Goal: Task Accomplishment & Management: Manage account settings

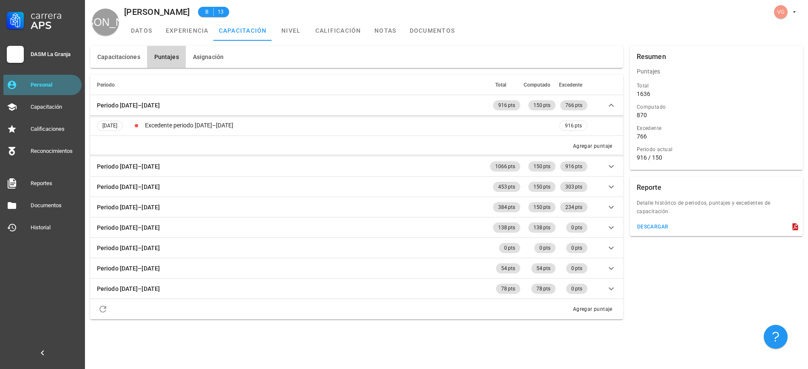
click at [69, 87] on div "Personal" at bounding box center [55, 85] width 48 height 7
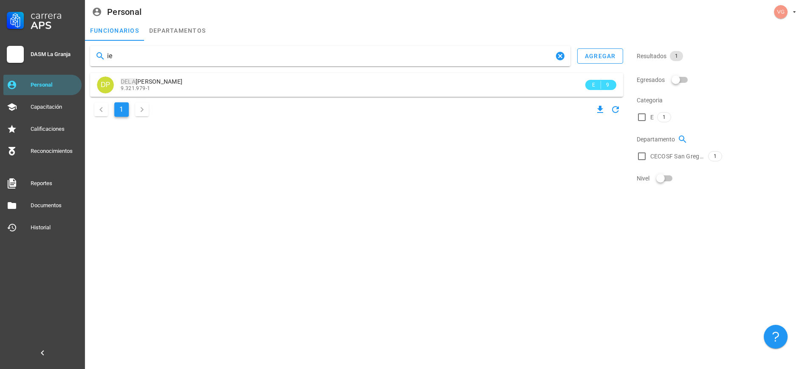
type input "i"
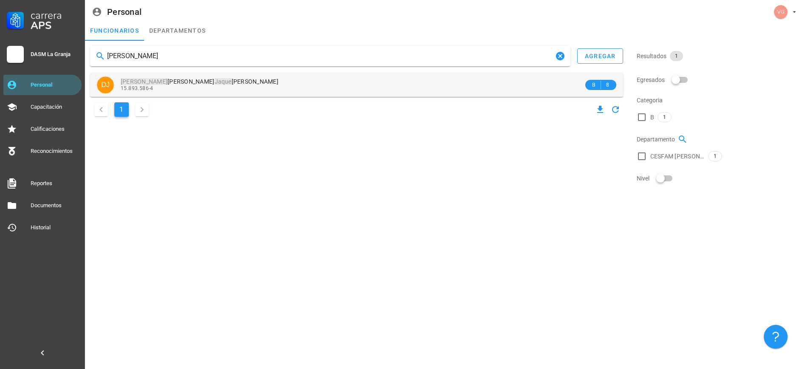
type input "[PERSON_NAME]"
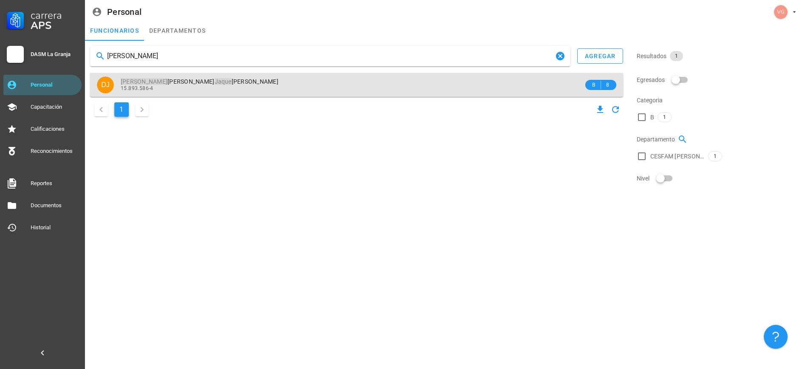
click at [234, 86] on div "15.893.586-4" at bounding box center [352, 88] width 463 height 6
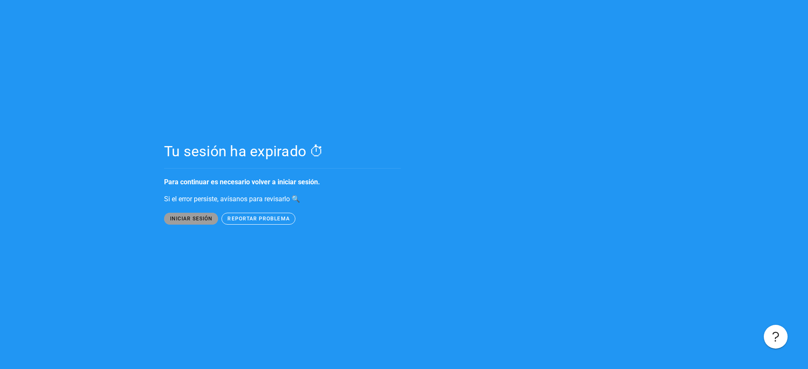
click at [169, 217] on span "iniciar sesión" at bounding box center [190, 219] width 43 height 6
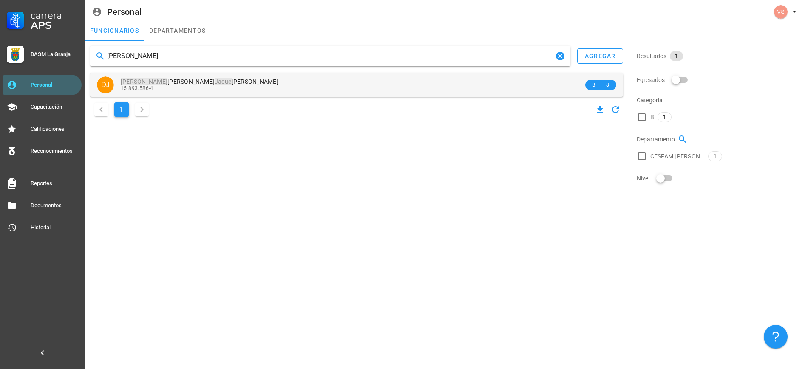
type input "[PERSON_NAME]"
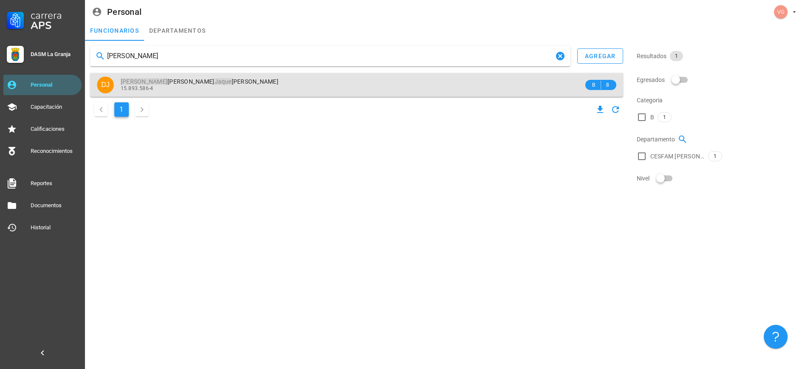
click at [246, 87] on div "15.893.586-4" at bounding box center [352, 88] width 463 height 6
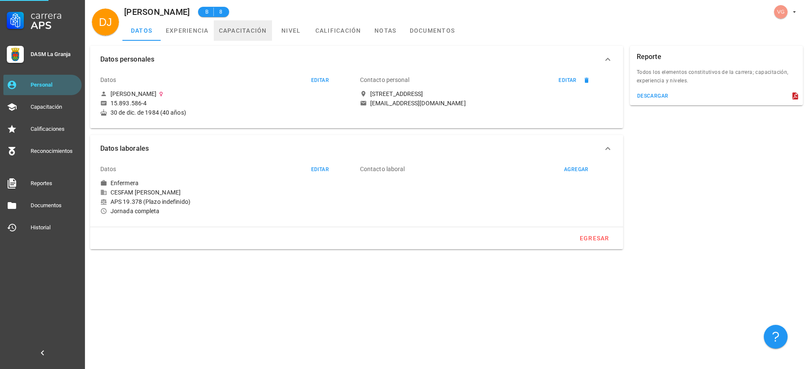
click at [253, 30] on link "capacitación" at bounding box center [243, 30] width 58 height 20
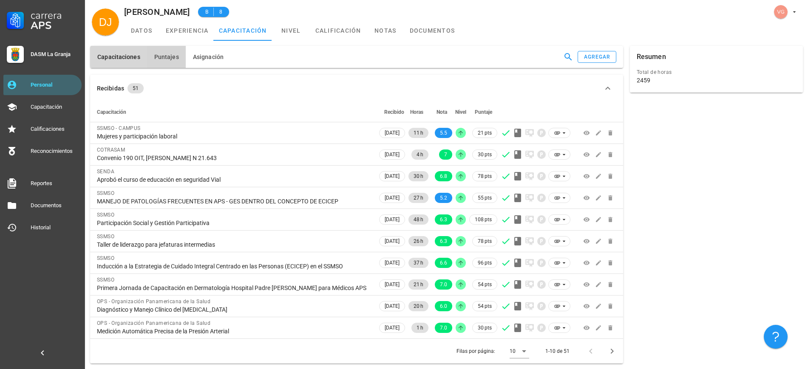
click at [173, 64] on button "Puntajes" at bounding box center [166, 57] width 39 height 22
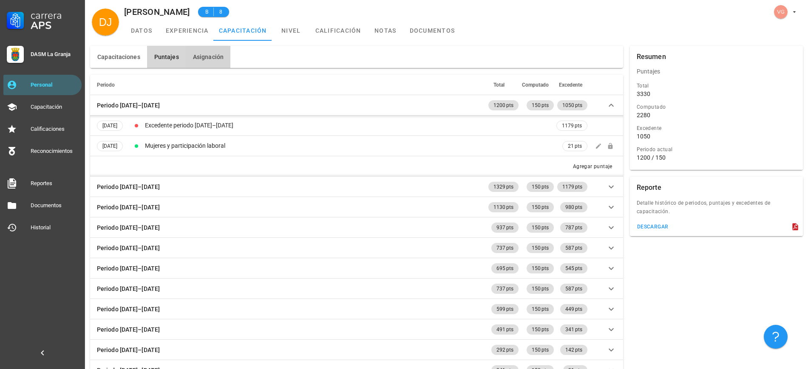
click at [206, 55] on span "Asignación" at bounding box center [208, 57] width 31 height 7
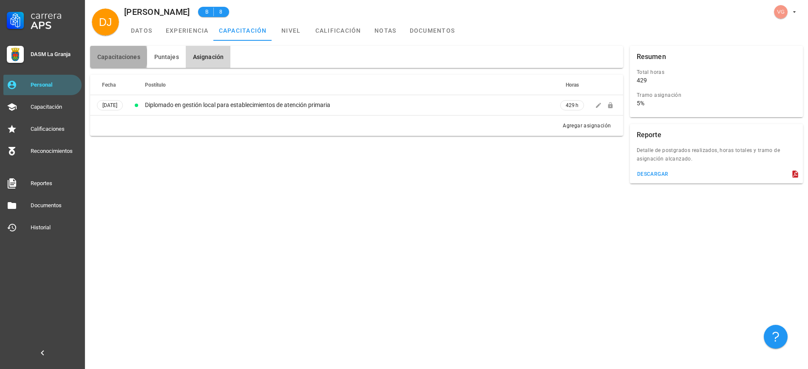
click at [111, 50] on button "Capacitaciones" at bounding box center [118, 57] width 57 height 22
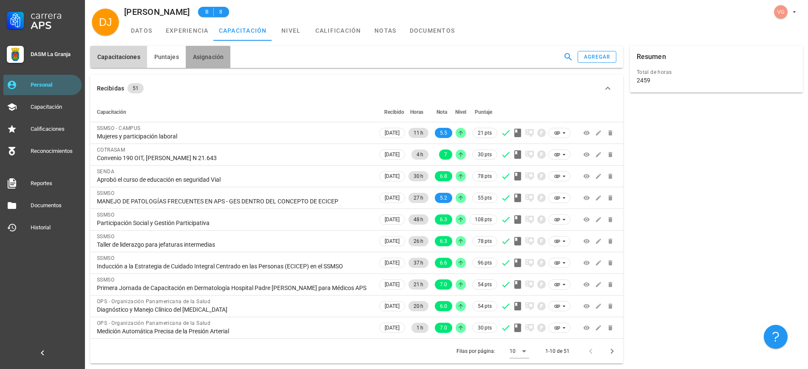
click at [192, 62] on button "Asignación" at bounding box center [208, 57] width 45 height 22
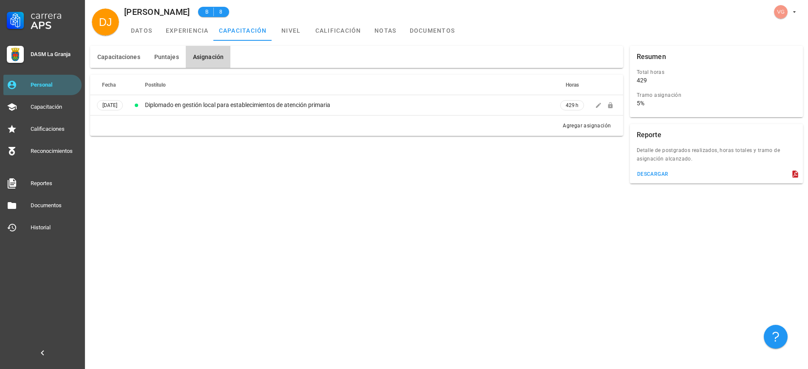
click at [411, 319] on div "Capacitaciones [GEOGRAPHIC_DATA] Asignación Recibidas 51 Capacitación Recibido …" at bounding box center [446, 205] width 723 height 329
click at [162, 54] on span "Puntajes" at bounding box center [166, 57] width 25 height 7
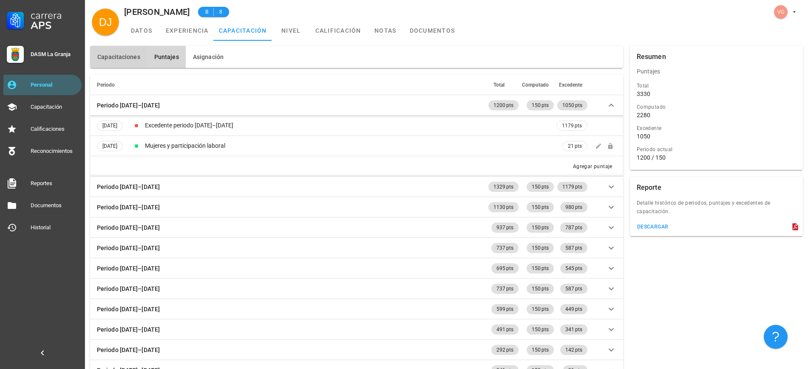
click at [132, 56] on span "Capacitaciones" at bounding box center [118, 57] width 43 height 7
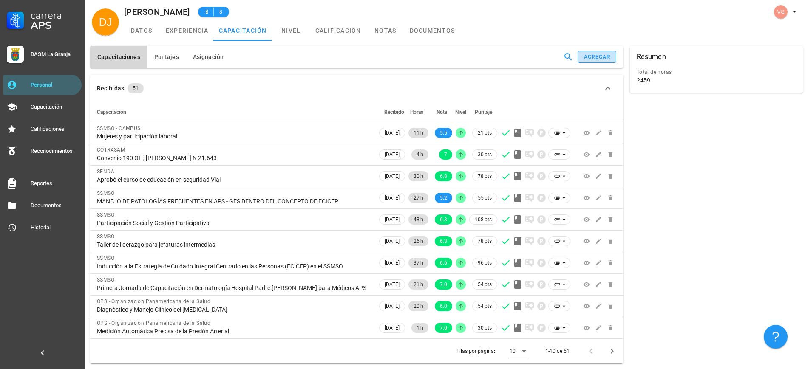
click at [595, 57] on div "agregar" at bounding box center [597, 57] width 27 height 6
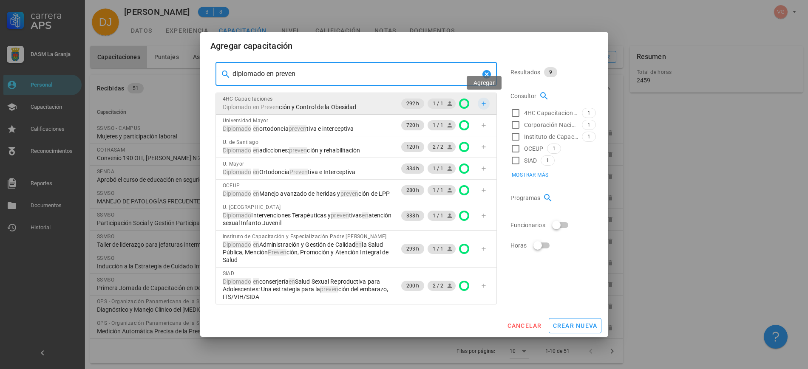
type input "diplomado en preven"
click at [487, 100] on icon "button" at bounding box center [483, 103] width 7 height 7
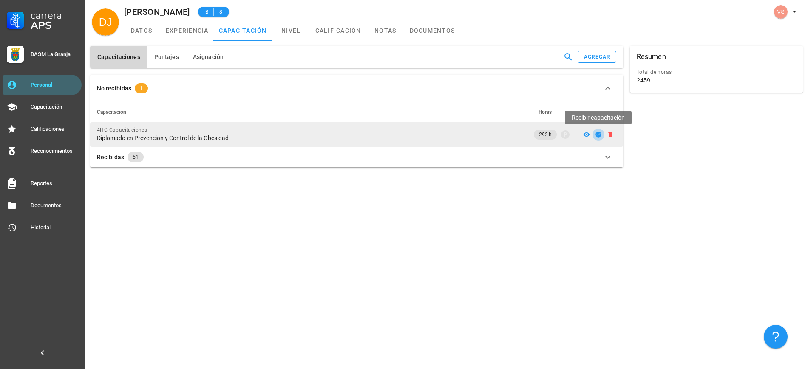
drag, startPoint x: 595, startPoint y: 135, endPoint x: 552, endPoint y: 143, distance: 44.2
click at [595, 135] on icon "button" at bounding box center [598, 134] width 7 height 7
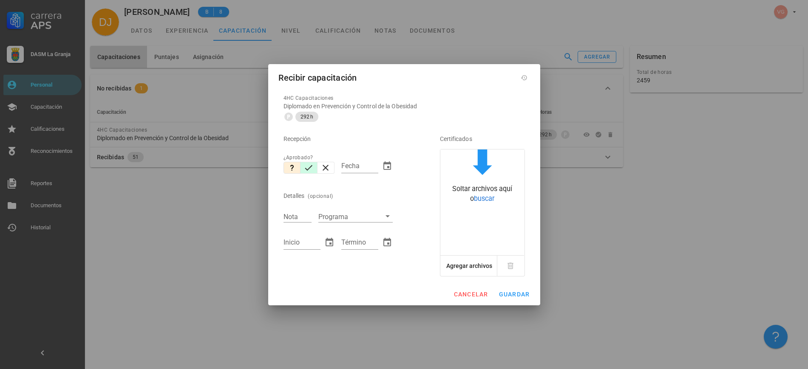
click at [303, 166] on button "button" at bounding box center [308, 168] width 17 height 12
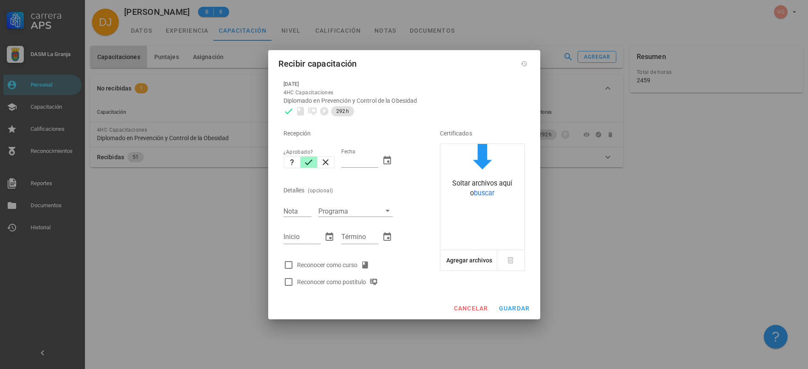
type input "[DATE]"
click at [290, 210] on input "Nota" at bounding box center [297, 211] width 28 height 11
type input "6.1"
click at [296, 241] on input "Inicio" at bounding box center [301, 237] width 37 height 14
type input "[DATE]"
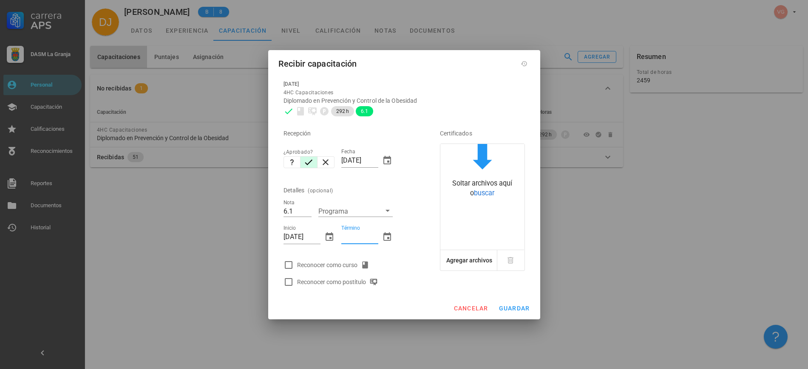
click at [364, 241] on input "Término" at bounding box center [359, 237] width 37 height 14
type input "[DATE]"
click at [292, 265] on div at bounding box center [288, 265] width 14 height 14
checkbox input "true"
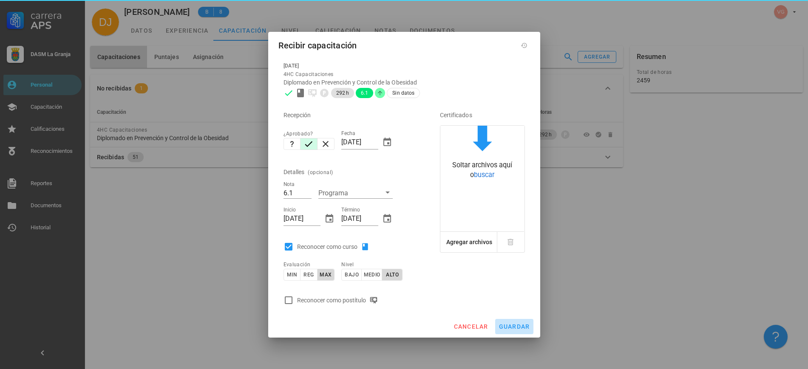
click at [519, 323] on span "guardar" at bounding box center [514, 326] width 31 height 7
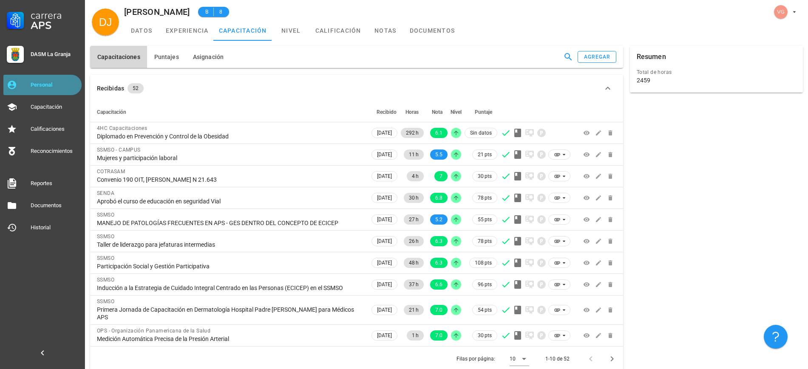
click at [28, 78] on link "Personal" at bounding box center [42, 85] width 78 height 20
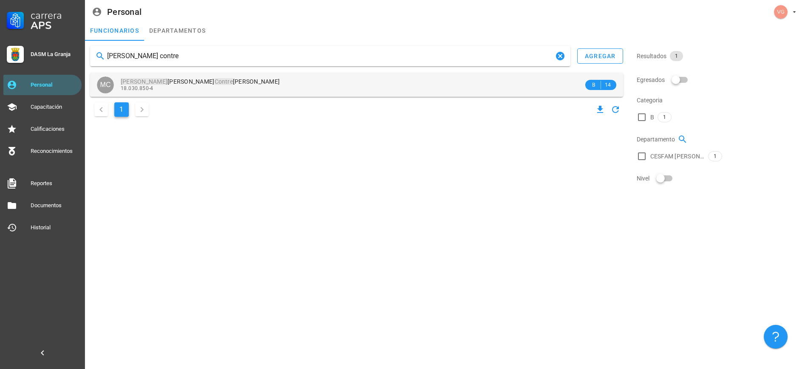
type input "[PERSON_NAME] contre"
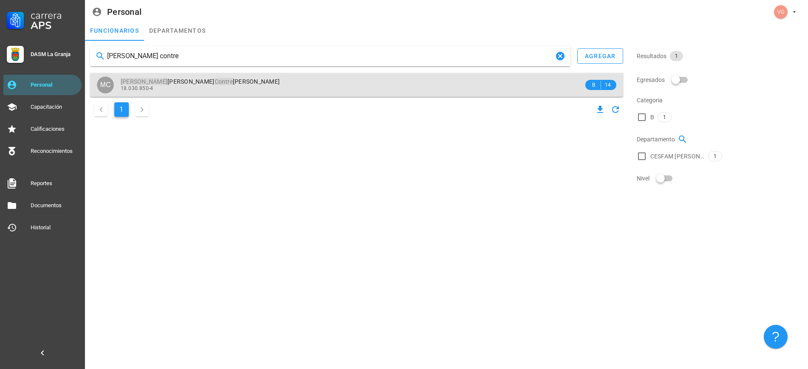
click at [153, 81] on span "[PERSON_NAME] [PERSON_NAME]" at bounding box center [200, 81] width 159 height 7
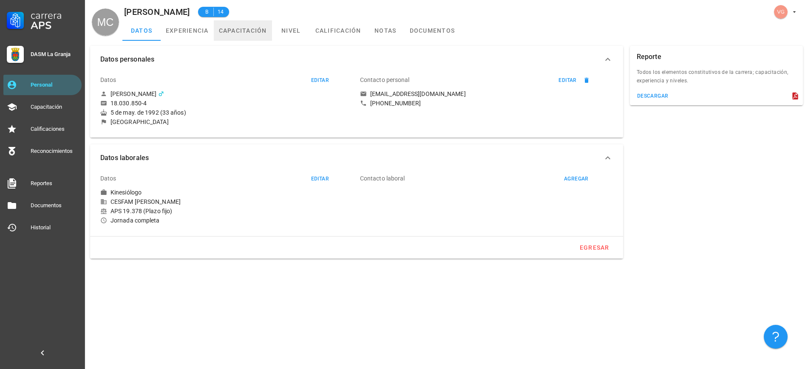
click at [240, 31] on link "capacitación" at bounding box center [243, 30] width 58 height 20
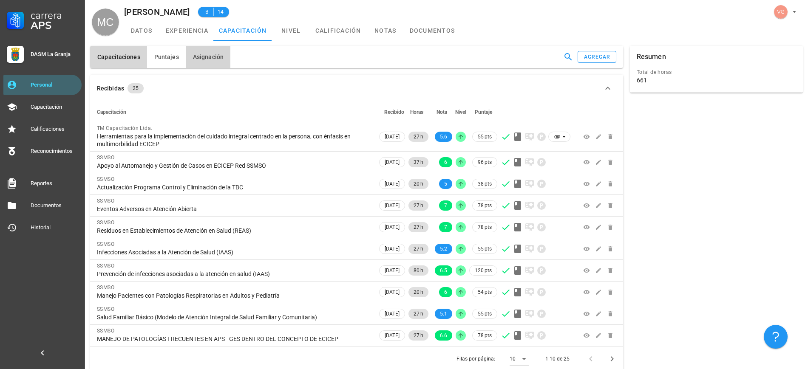
click at [224, 61] on button "Asignación" at bounding box center [208, 57] width 45 height 22
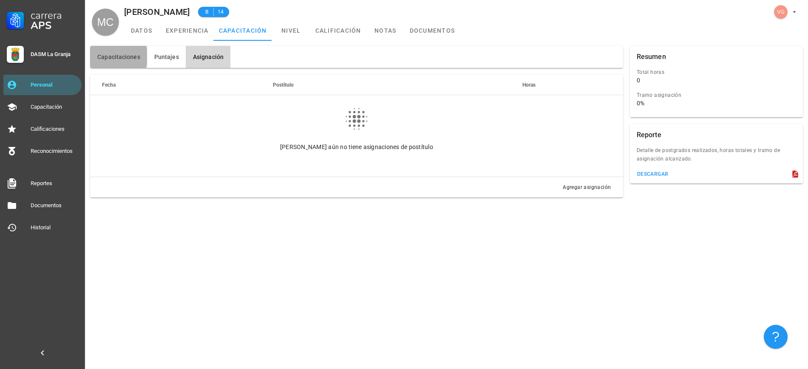
click at [119, 54] on span "Capacitaciones" at bounding box center [118, 57] width 43 height 7
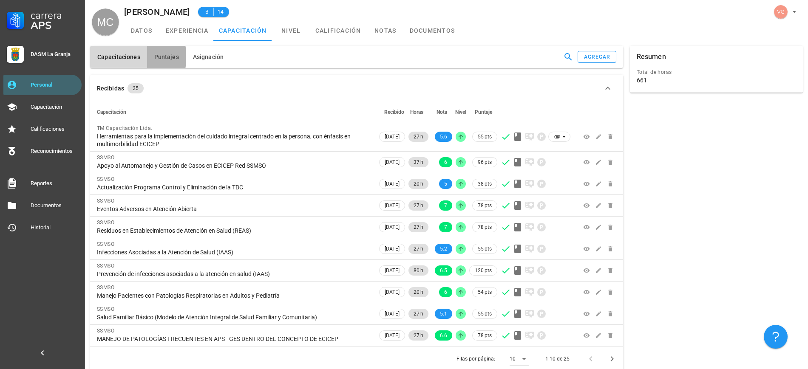
click at [160, 57] on span "Puntajes" at bounding box center [166, 57] width 25 height 7
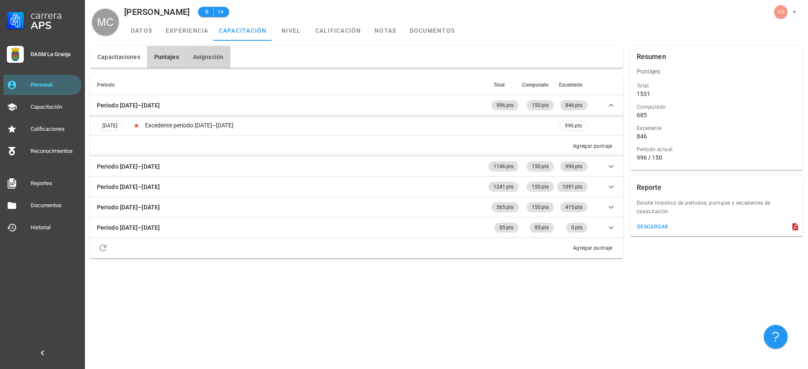
click at [201, 57] on span "Asignación" at bounding box center [208, 57] width 31 height 7
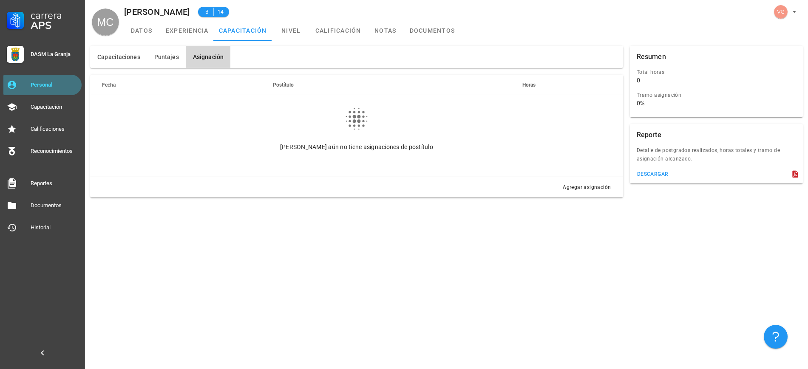
click at [64, 82] on div "Personal" at bounding box center [55, 85] width 48 height 7
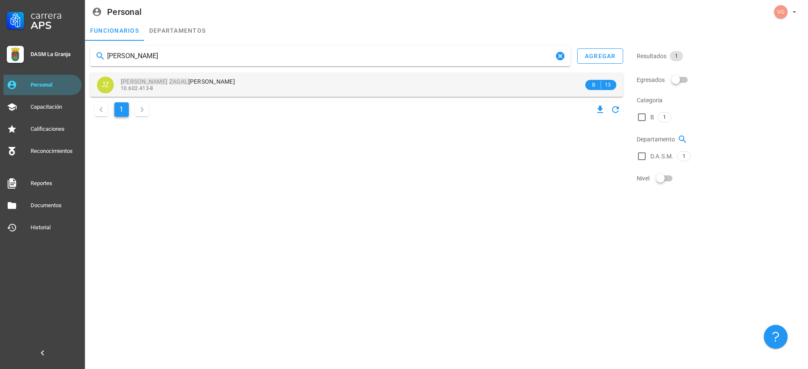
type input "[PERSON_NAME]"
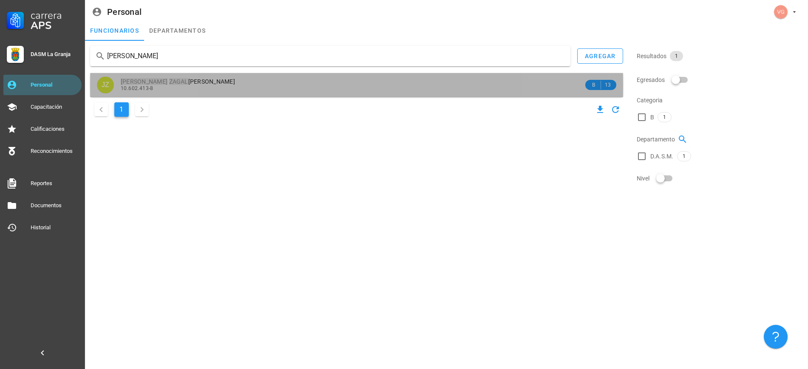
click at [189, 83] on span "[PERSON_NAME]" at bounding box center [178, 81] width 114 height 7
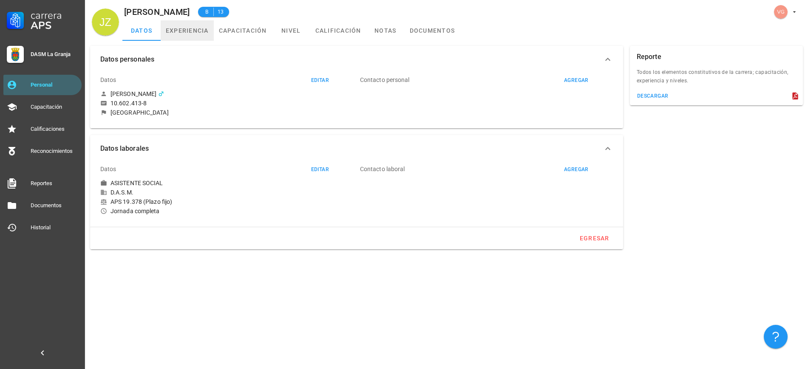
click at [192, 33] on link "experiencia" at bounding box center [187, 30] width 53 height 20
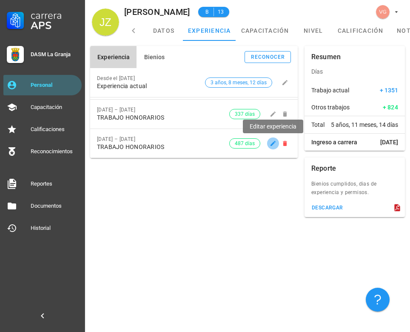
click at [272, 144] on icon "button" at bounding box center [272, 143] width 5 height 5
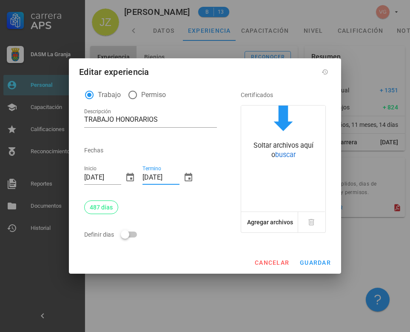
drag, startPoint x: 178, startPoint y: 176, endPoint x: 142, endPoint y: 176, distance: 35.7
click at [142, 176] on input "[DATE]" at bounding box center [160, 177] width 37 height 14
click at [158, 176] on input "[DATE]" at bounding box center [160, 177] width 37 height 14
click at [173, 178] on input "[DATE]" at bounding box center [160, 177] width 37 height 14
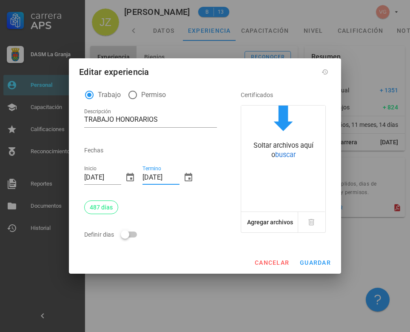
click at [173, 178] on input "[DATE]" at bounding box center [160, 177] width 37 height 14
type input "[DATE]"
click at [310, 256] on button "guardar" at bounding box center [315, 262] width 38 height 15
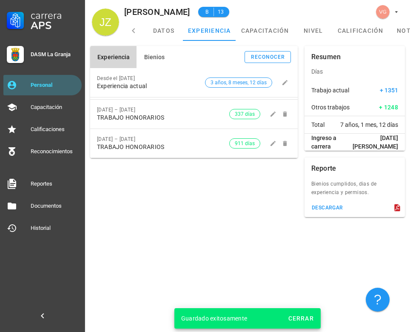
click at [227, 219] on div "Experiencia Bienios reconocer Desde el [DATE] Experiencia actual 3 años, 8 mese…" at bounding box center [194, 132] width 214 height 178
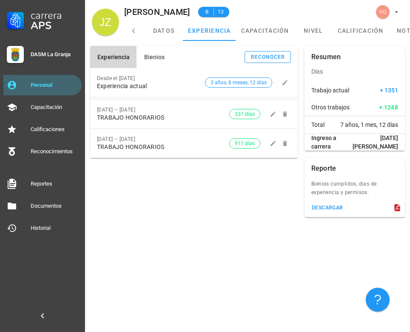
click at [198, 209] on div "Experiencia Bienios reconocer Desde el [DATE] Experiencia actual 3 años, 8 mese…" at bounding box center [194, 132] width 214 height 178
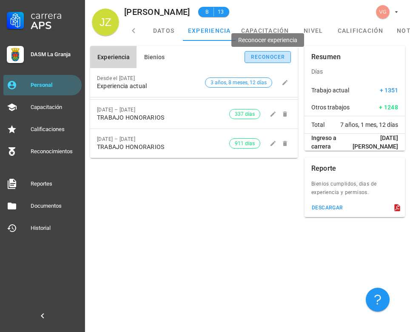
click at [276, 56] on div "reconocer" at bounding box center [267, 57] width 35 height 6
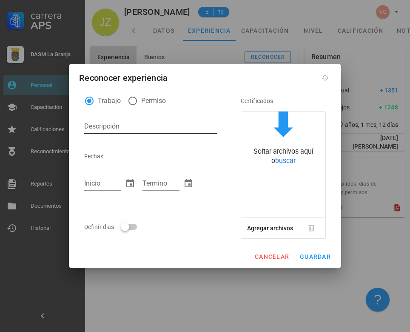
click at [104, 131] on textarea "Descripción" at bounding box center [150, 126] width 133 height 14
type textarea "PLAZO FIJO"
type input "[DATE]"
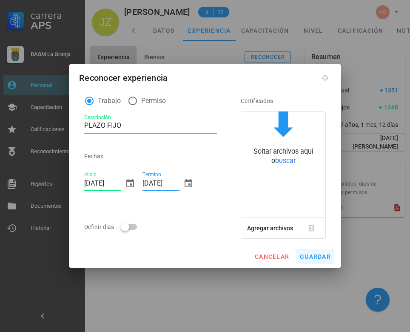
type input "[DATE]"
click at [318, 252] on div "cancelar guardar" at bounding box center [205, 256] width 272 height 22
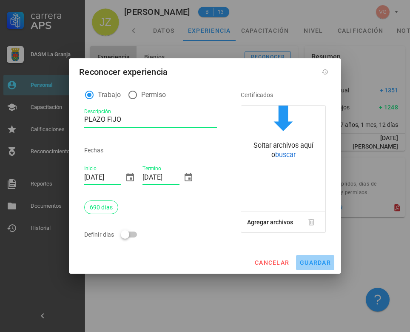
click at [317, 262] on span "guardar" at bounding box center [314, 262] width 31 height 7
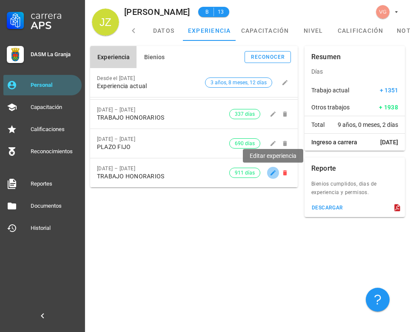
click at [275, 174] on icon "button" at bounding box center [272, 172] width 7 height 7
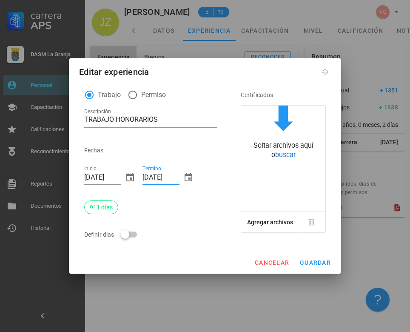
drag, startPoint x: 176, startPoint y: 179, endPoint x: 141, endPoint y: 166, distance: 37.7
click at [139, 173] on div "Termino [DATE]" at bounding box center [168, 178] width 58 height 37
type input "2"
type input "[DATE]"
click at [319, 264] on span "guardar" at bounding box center [314, 262] width 31 height 7
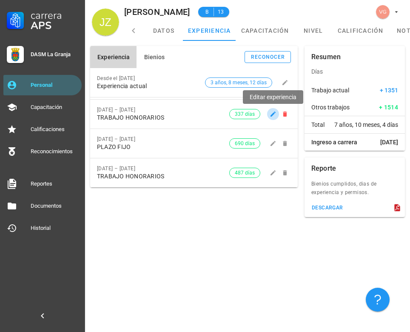
click at [271, 114] on icon "button" at bounding box center [272, 114] width 7 height 7
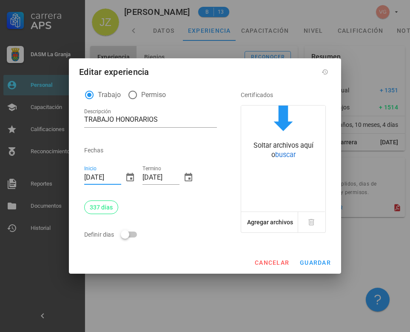
click at [119, 175] on input "[DATE]" at bounding box center [102, 177] width 37 height 14
click at [278, 260] on span "cancelar" at bounding box center [271, 262] width 35 height 7
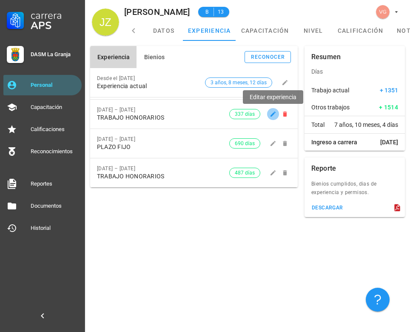
click at [271, 116] on icon "button" at bounding box center [272, 113] width 5 height 5
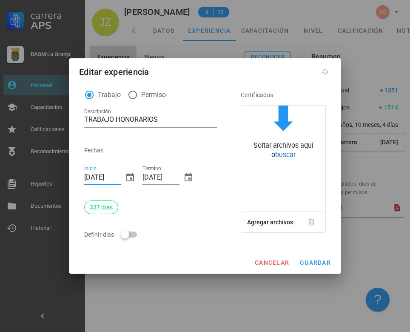
drag, startPoint x: 119, startPoint y: 175, endPoint x: 73, endPoint y: 177, distance: 46.4
click at [73, 177] on div "Trabajo Permiso Descripción TRABAJO HONORARIOS Fechas Inicio [DATE] Termino [DA…" at bounding box center [205, 167] width 272 height 168
type input "[DATE]"
drag, startPoint x: 323, startPoint y: 261, endPoint x: 318, endPoint y: 261, distance: 5.5
click at [323, 261] on span "guardar" at bounding box center [314, 262] width 31 height 7
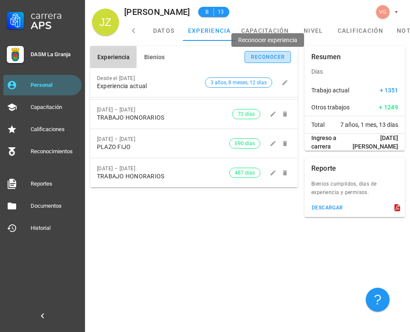
click at [263, 57] on div "reconocer" at bounding box center [267, 57] width 35 height 6
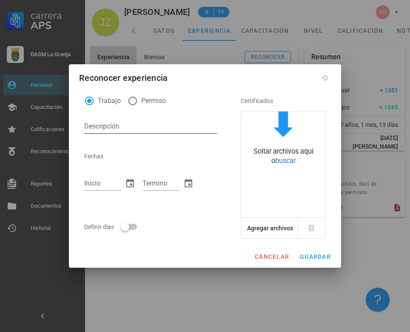
click at [103, 130] on textarea "Descripción" at bounding box center [150, 126] width 133 height 14
type textarea "p"
type textarea "PLAZO FIJO"
type input "[DATE]"
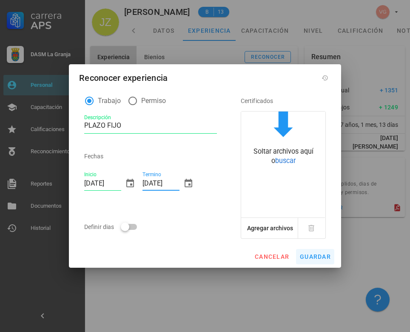
type input "[DATE]"
click at [311, 261] on button "guardar" at bounding box center [315, 256] width 38 height 15
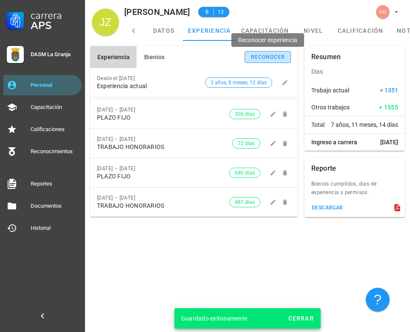
click at [268, 55] on div "reconocer" at bounding box center [267, 57] width 35 height 6
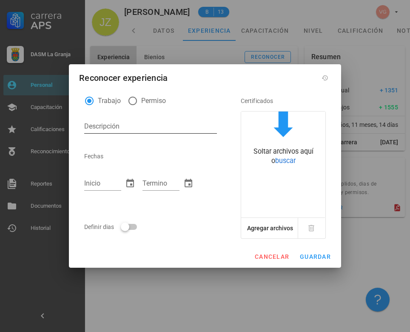
click at [128, 122] on textarea "Descripción" at bounding box center [150, 126] width 133 height 14
type textarea "PLAZO FIJO"
type input "[DATE]"
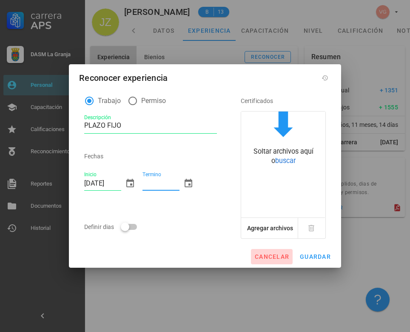
click at [270, 258] on span "cancelar" at bounding box center [271, 256] width 35 height 7
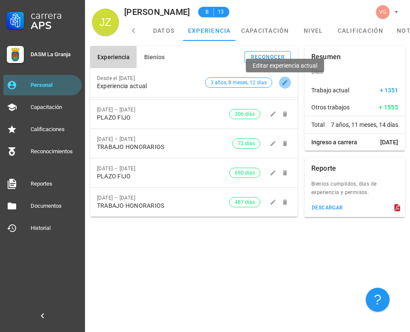
click at [283, 82] on icon "button" at bounding box center [284, 82] width 7 height 7
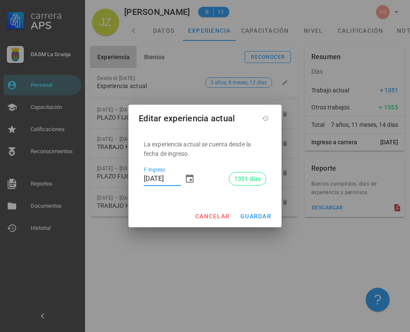
drag, startPoint x: 179, startPoint y: 180, endPoint x: 123, endPoint y: 180, distance: 55.7
click at [123, 180] on div "Carrera APS DASM La Granja Personal Capacitación Calificaciones Reconocimientos…" at bounding box center [205, 166] width 410 height 332
type input "[DATE]"
click at [260, 216] on span "guardar" at bounding box center [255, 216] width 31 height 7
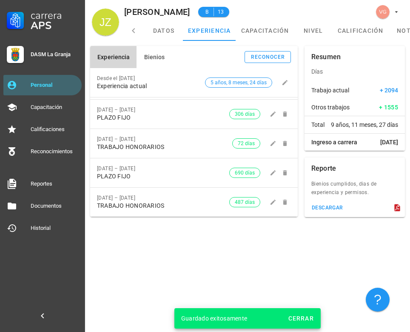
click at [202, 245] on div "Experiencia Bienios reconocer Desde el [DATE] Experiencia actual 5 años, 8 mese…" at bounding box center [247, 186] width 325 height 291
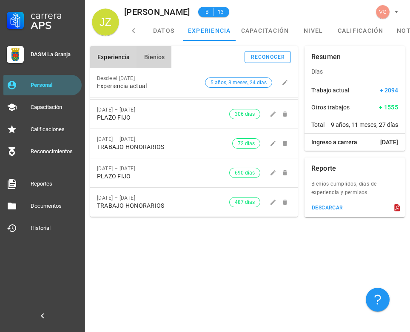
click at [146, 55] on span "Bienios" at bounding box center [153, 57] width 21 height 7
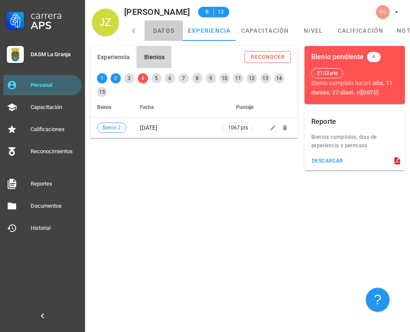
click at [162, 29] on link "datos" at bounding box center [164, 30] width 38 height 20
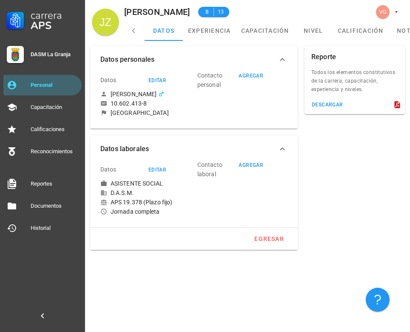
drag, startPoint x: 405, startPoint y: 196, endPoint x: 303, endPoint y: 108, distance: 133.8
click at [403, 191] on div "Reporte Todos los elementos constitutivos de la carrera; capacitación, experien…" at bounding box center [354, 148] width 107 height 210
click at [215, 32] on link "experiencia" at bounding box center [209, 30] width 53 height 20
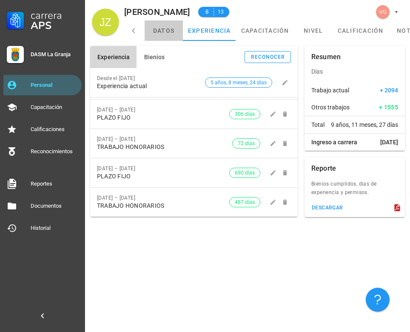
click at [166, 38] on link "datos" at bounding box center [164, 30] width 38 height 20
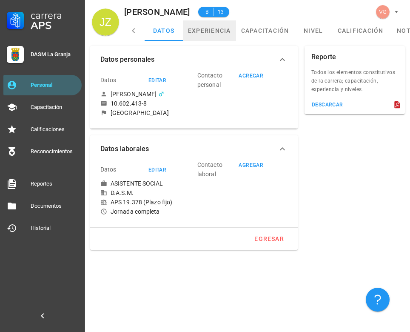
click at [203, 37] on link "experiencia" at bounding box center [209, 30] width 53 height 20
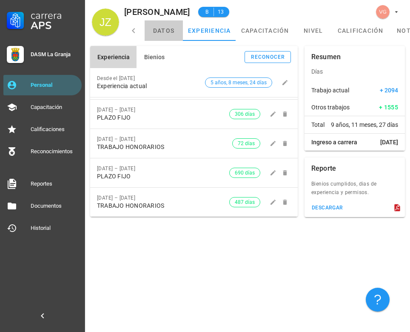
click at [153, 32] on link "datos" at bounding box center [164, 30] width 38 height 20
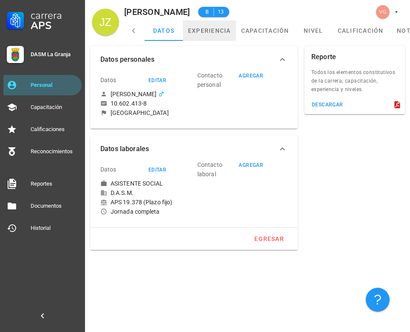
click at [198, 27] on link "experiencia" at bounding box center [209, 30] width 53 height 20
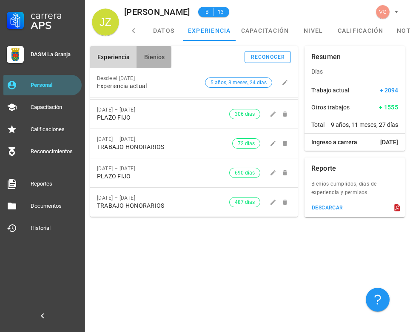
click at [159, 58] on span "Bienios" at bounding box center [153, 57] width 21 height 7
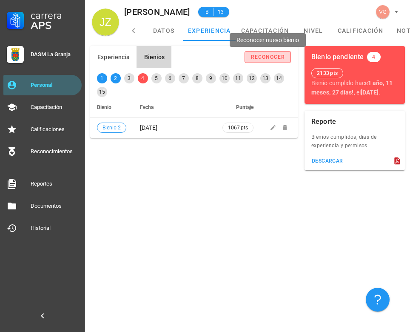
click at [275, 58] on div "reconocer" at bounding box center [267, 57] width 35 height 6
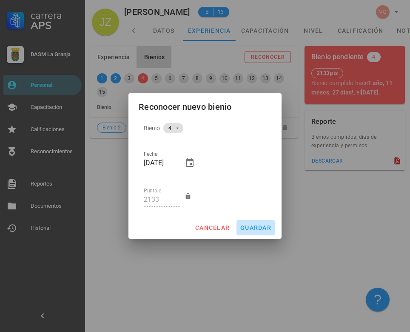
click at [256, 220] on button "guardar" at bounding box center [255, 227] width 38 height 15
type input "[DATE]"
type input "2667"
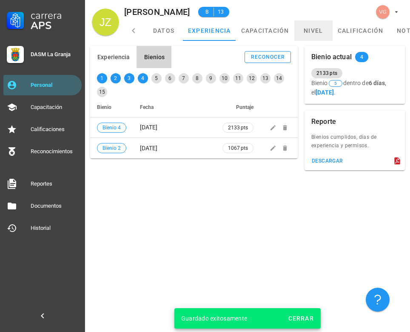
click at [315, 25] on link "nivel" at bounding box center [313, 30] width 38 height 20
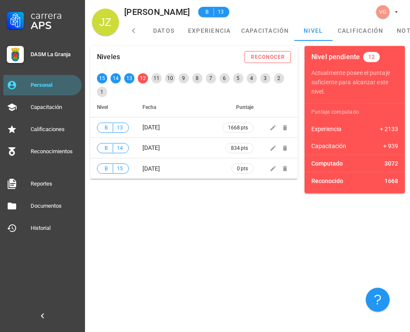
click at [258, 218] on div "Niveles reconocer 15 14 13 12 11 10 9 8 7 6 5 4 3 2 1 Nivel Fecha Puntaje B 13 …" at bounding box center [247, 186] width 325 height 291
click at [166, 33] on link "datos" at bounding box center [164, 30] width 38 height 20
